Goal: Task Accomplishment & Management: Use online tool/utility

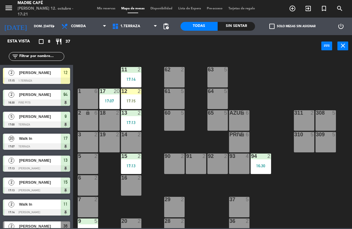
click at [131, 99] on div "17:15" at bounding box center [131, 101] width 20 height 4
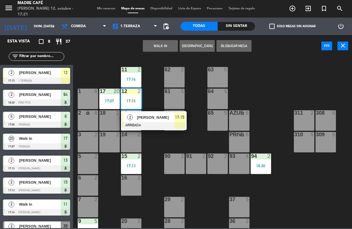
click at [179, 124] on div at bounding box center [153, 125] width 63 height 6
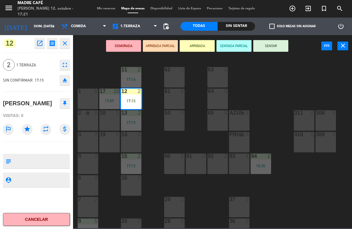
click at [271, 44] on button "SENTAR" at bounding box center [270, 46] width 35 height 12
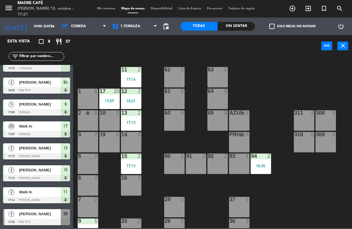
scroll to position [12, 0]
click at [41, 218] on div "[PERSON_NAME]" at bounding box center [39, 214] width 42 height 10
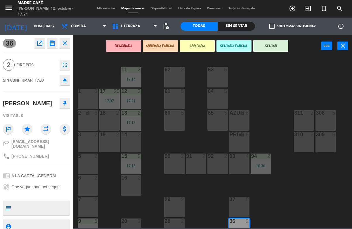
click at [272, 48] on button "SENTAR" at bounding box center [270, 46] width 35 height 12
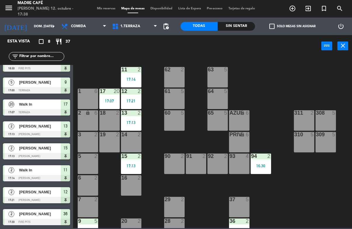
click at [308, 7] on icon "exit_to_app" at bounding box center [308, 8] width 7 height 7
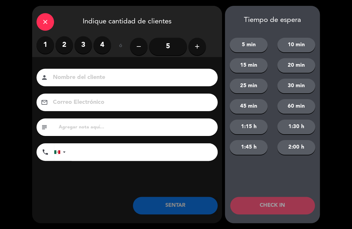
click at [197, 49] on icon "add" at bounding box center [197, 46] width 7 height 7
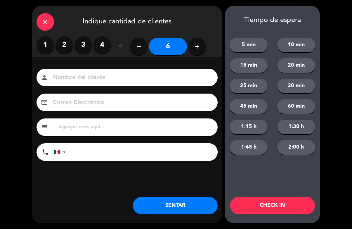
click at [199, 49] on icon "add" at bounding box center [197, 46] width 7 height 7
type input "8"
click at [268, 203] on button "CHECK IN" at bounding box center [272, 206] width 85 height 18
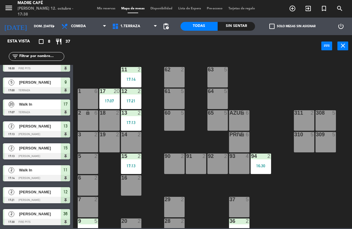
click at [297, 227] on div "11 2 17:14 63 5 62 2 12 2 17:21 1 6 61 5 64 5 17 20 17:07 13 2 17:13 2 lock 6 6…" at bounding box center [215, 142] width 276 height 172
click at [296, 227] on div "11 2 17:14 63 5 62 2 12 2 17:21 1 6 61 5 64 5 17 20 17:07 13 2 17:13 2 lock 6 6…" at bounding box center [215, 142] width 276 height 172
click at [298, 227] on div "11 2 17:14 63 5 62 2 12 2 17:21 1 6 61 5 64 5 17 20 17:07 13 2 17:13 2 lock 6 6…" at bounding box center [215, 142] width 276 height 172
click at [302, 227] on div "11 2 17:14 63 5 62 2 12 2 17:21 1 6 61 5 64 5 17 20 17:07 13 2 17:13 2 lock 6 6…" at bounding box center [215, 142] width 276 height 172
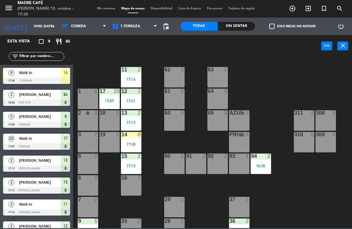
click at [133, 143] on div "17:38" at bounding box center [131, 144] width 20 height 4
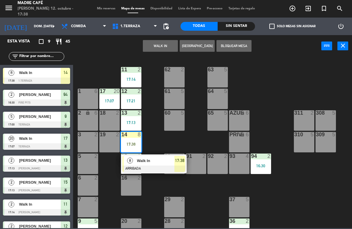
click at [180, 166] on div at bounding box center [153, 168] width 63 height 6
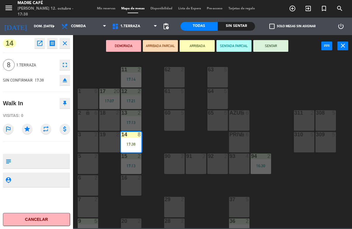
click at [271, 51] on button "SENTAR" at bounding box center [270, 46] width 35 height 12
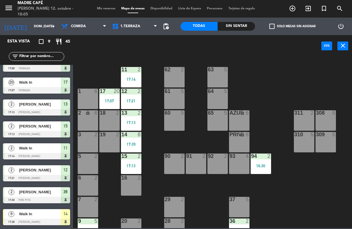
scroll to position [34, 0]
click at [62, 219] on div at bounding box center [36, 222] width 67 height 6
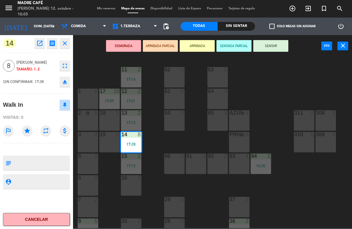
click at [278, 51] on button "SENTAR" at bounding box center [270, 46] width 35 height 12
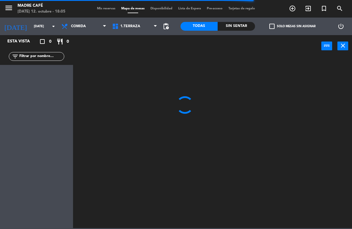
click at [109, 7] on span "Mis reservas" at bounding box center [106, 8] width 24 height 3
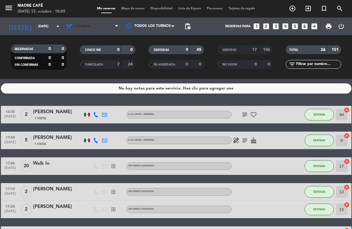
click at [113, 29] on span "Comida" at bounding box center [92, 26] width 58 height 13
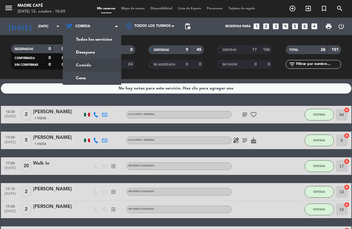
click at [100, 77] on div "menu Madre Café domingo 12. octubre - 18:05 Mis reservas Mapa de mesas Disponib…" at bounding box center [176, 39] width 352 height 79
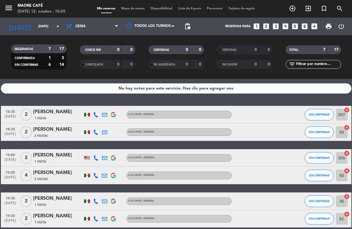
click at [132, 8] on span "Mapa de mesas" at bounding box center [132, 8] width 29 height 3
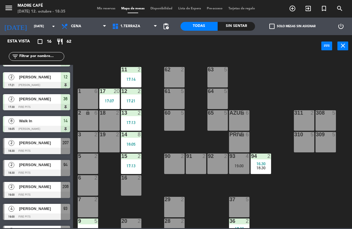
scroll to position [127, 0]
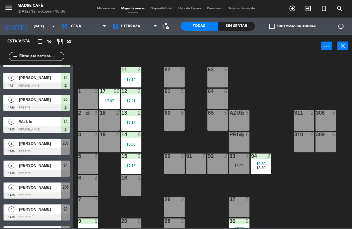
click at [40, 171] on div at bounding box center [36, 173] width 67 height 6
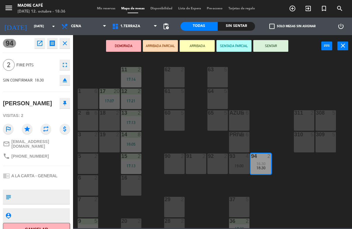
click at [276, 49] on button "SENTAR" at bounding box center [270, 46] width 35 height 12
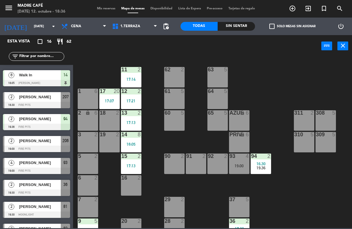
scroll to position [174, 0]
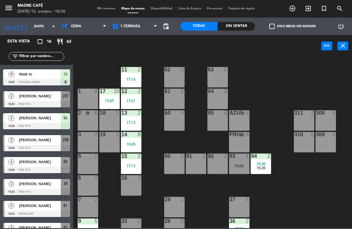
click at [49, 101] on div "Fabiola Sánchez" at bounding box center [39, 96] width 42 height 10
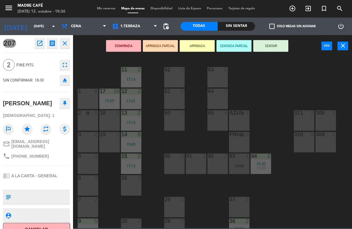
click at [276, 46] on button "SENTAR" at bounding box center [270, 46] width 35 height 12
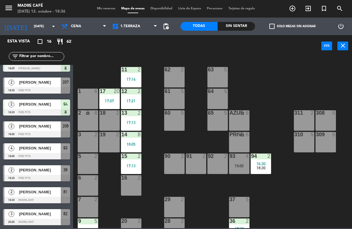
scroll to position [188, 0]
